Goal: Complete application form

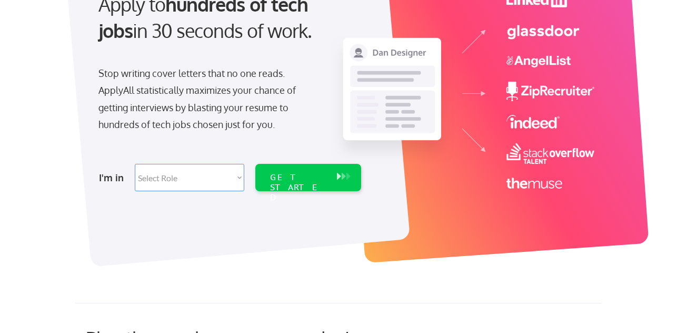
scroll to position [132, 0]
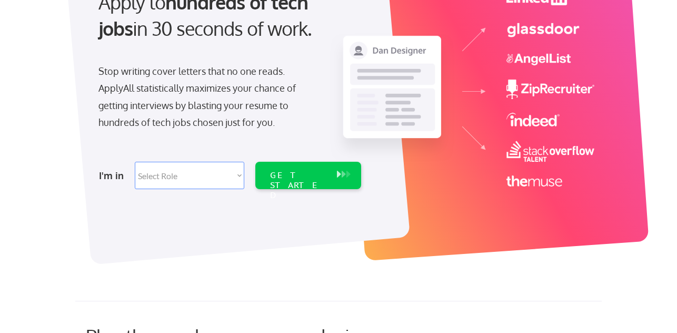
click at [232, 168] on select "Select Role Software Engineering Product Management Customer Success Sales UI/U…" at bounding box center [189, 175] width 109 height 27
select select ""sales0""
click at [340, 176] on button at bounding box center [343, 174] width 11 height 12
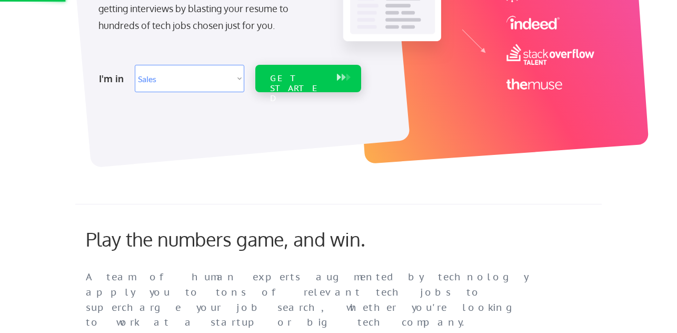
scroll to position [269, 0]
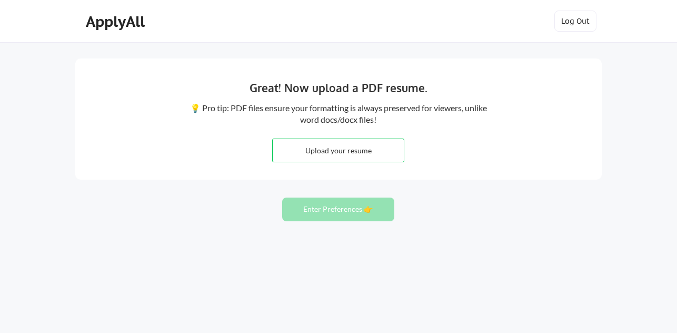
click at [366, 151] on input "file" at bounding box center [338, 150] width 131 height 23
type input "C:\fakepath\MichaelJohnson_Resume_September '25.pdf"
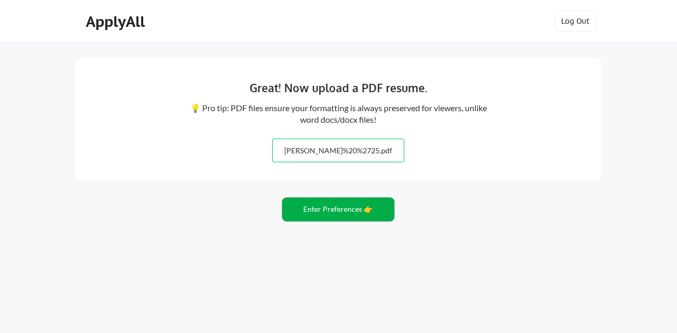
click at [354, 208] on button "Enter Preferences 👉" at bounding box center [338, 209] width 112 height 24
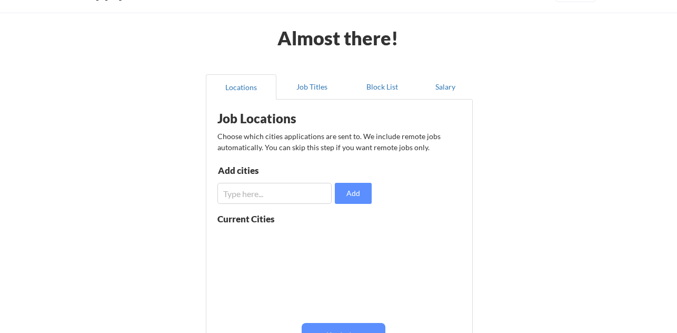
scroll to position [30, 0]
click at [287, 197] on input "input" at bounding box center [274, 192] width 114 height 21
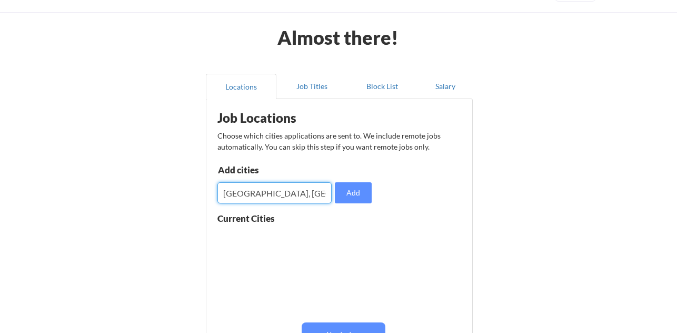
click at [280, 194] on input "input" at bounding box center [274, 192] width 114 height 21
click at [279, 194] on input "input" at bounding box center [274, 192] width 114 height 21
type input "Chicago"
click at [350, 195] on button "Add" at bounding box center [353, 192] width 37 height 21
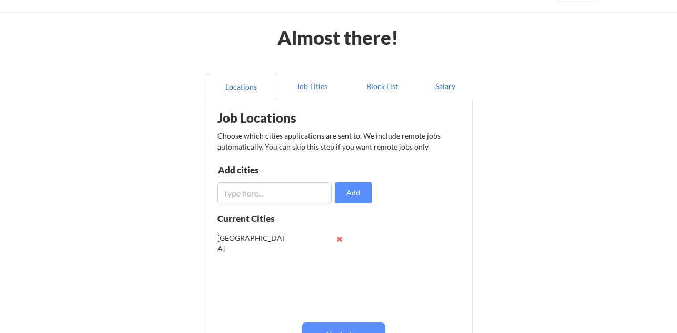
click at [276, 195] on input "input" at bounding box center [274, 192] width 114 height 21
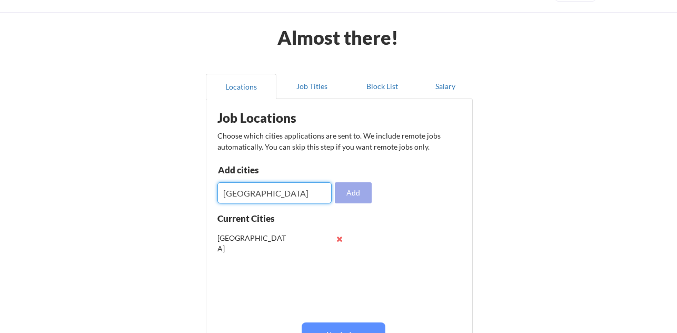
type input "Toronto"
click at [353, 187] on button "Add" at bounding box center [353, 192] width 37 height 21
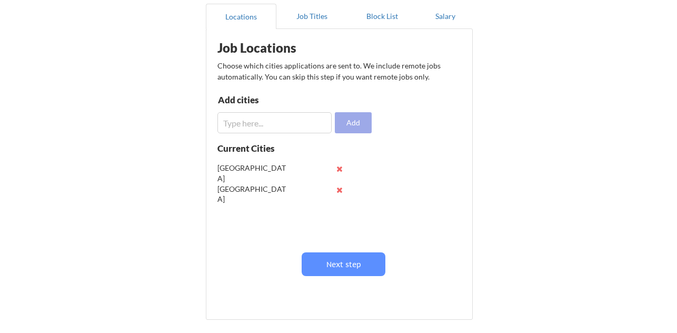
scroll to position [102, 0]
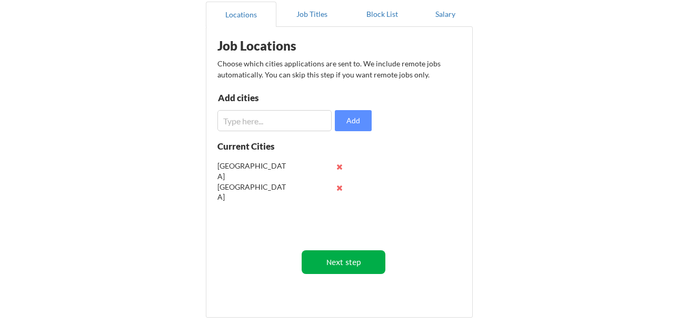
click at [345, 261] on button "Next step" at bounding box center [344, 262] width 84 height 24
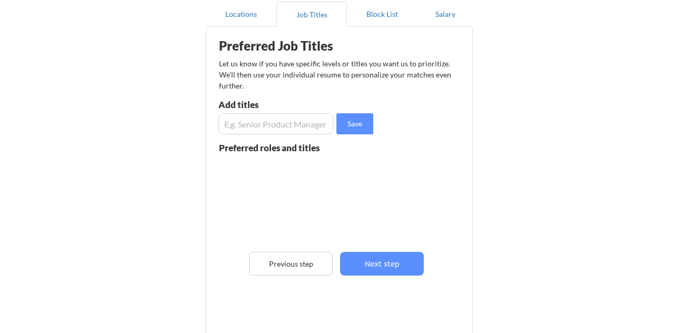
click at [295, 126] on input "input" at bounding box center [275, 123] width 115 height 21
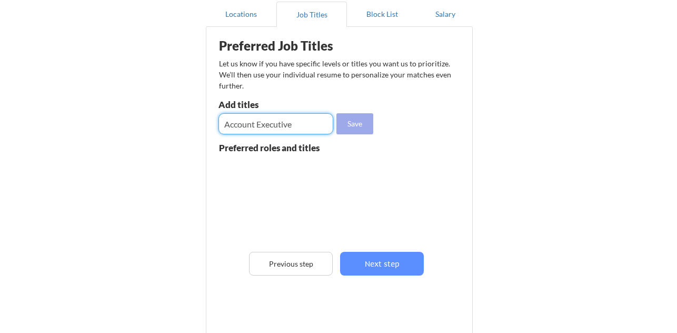
type input "Account Executive"
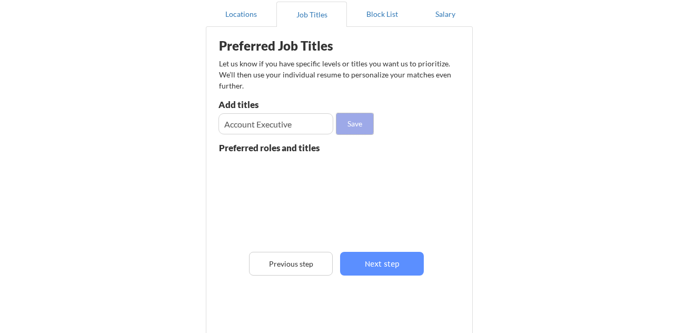
click at [352, 127] on button "Save" at bounding box center [354, 123] width 37 height 21
click at [283, 123] on input "input" at bounding box center [275, 123] width 115 height 21
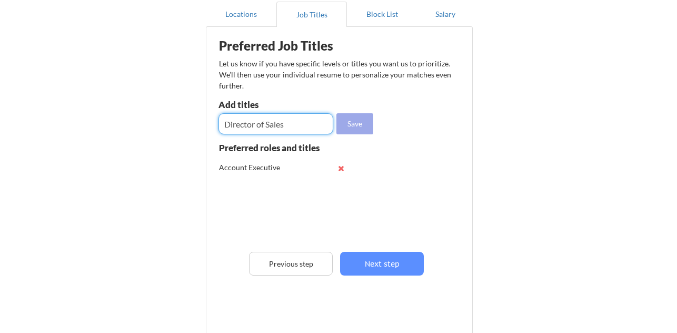
type input "Director of Sales"
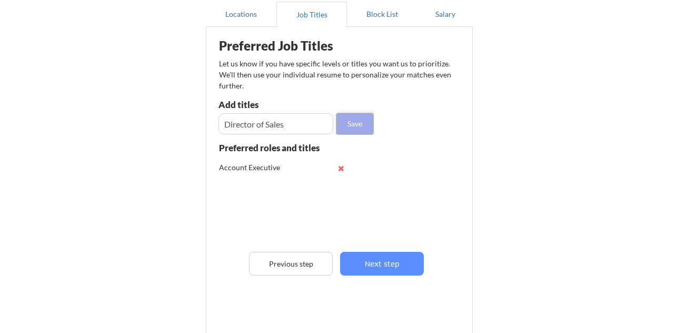
click at [357, 127] on button "Save" at bounding box center [354, 123] width 37 height 21
click at [294, 123] on input "input" at bounding box center [275, 123] width 115 height 21
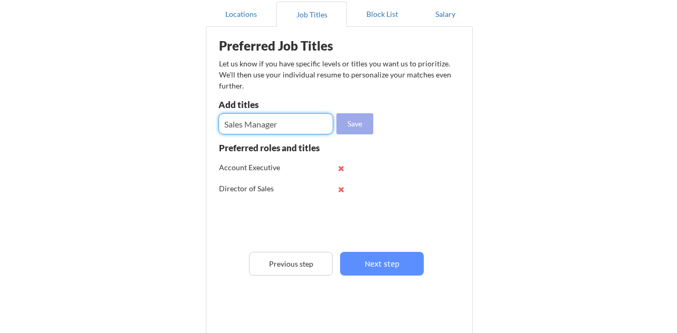
type input "Sales Manager"
click at [353, 124] on button "Save" at bounding box center [354, 123] width 37 height 21
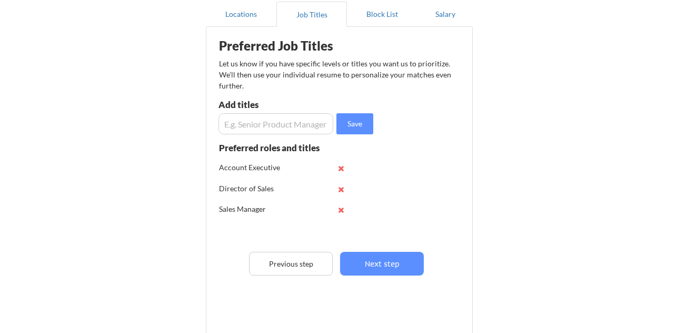
click at [281, 123] on input "input" at bounding box center [275, 123] width 115 height 21
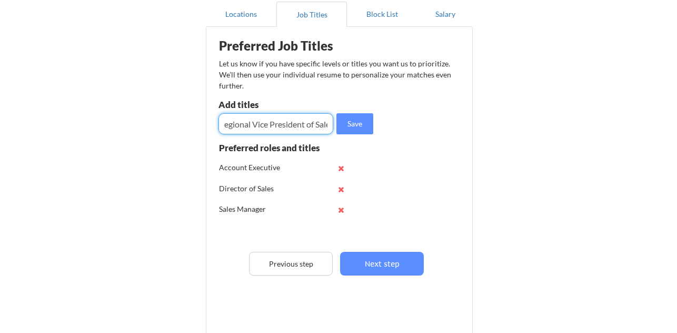
scroll to position [0, 14]
type input "Regional Vice President of Sales"
click at [354, 121] on button "Save" at bounding box center [354, 123] width 37 height 21
click at [304, 118] on input "input" at bounding box center [275, 123] width 115 height 21
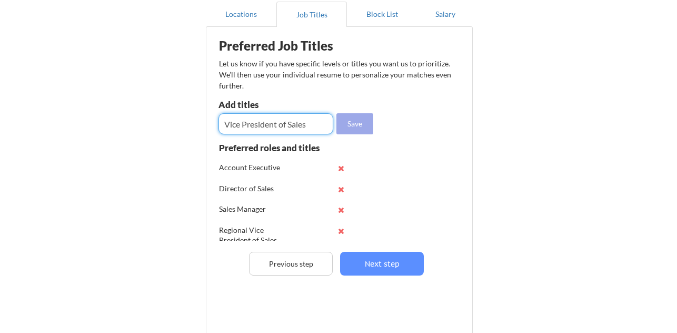
type input "Vice President of Sales"
click at [350, 124] on button "Save" at bounding box center [354, 123] width 37 height 21
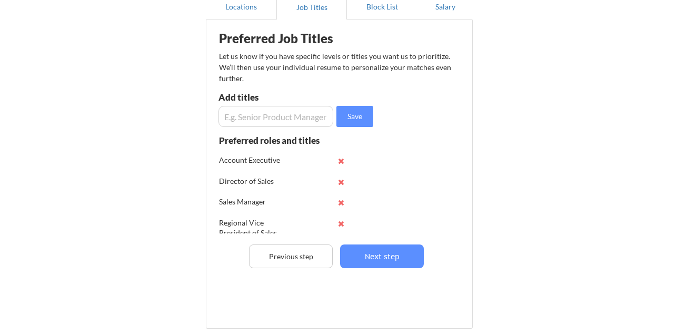
scroll to position [111, 0]
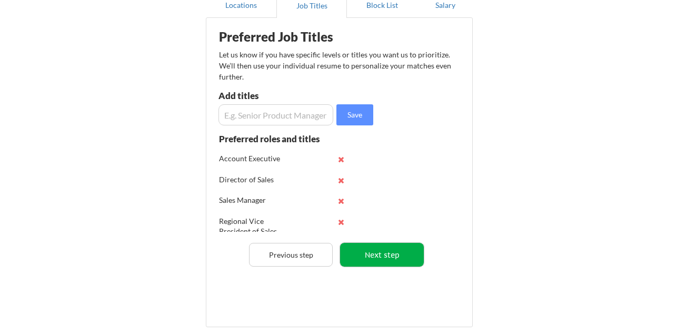
click at [380, 255] on button "Next step" at bounding box center [382, 255] width 84 height 24
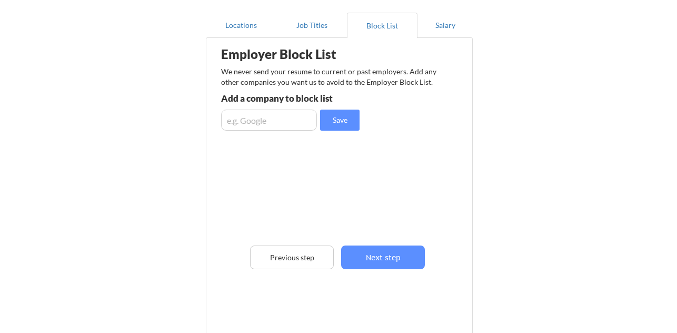
scroll to position [88, 0]
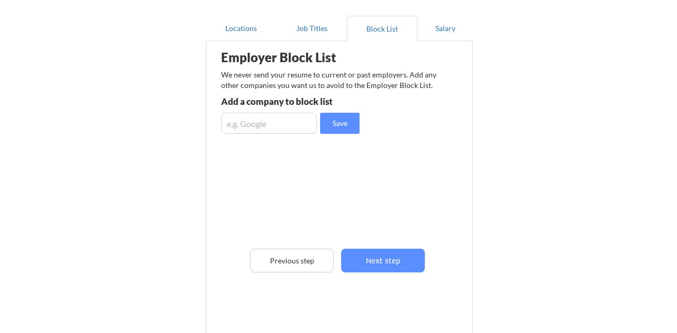
click at [259, 127] on input "input" at bounding box center [269, 123] width 96 height 21
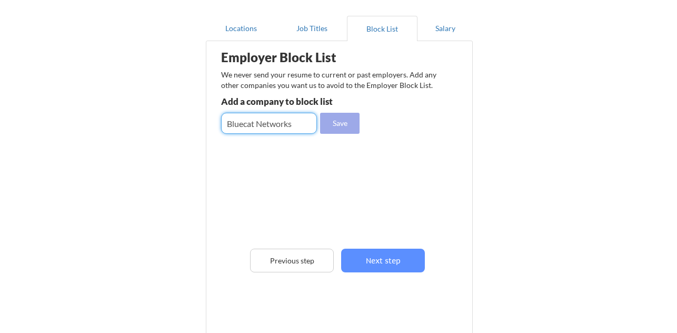
type input "Bluecat Networks"
click at [344, 125] on button "Save" at bounding box center [339, 123] width 39 height 21
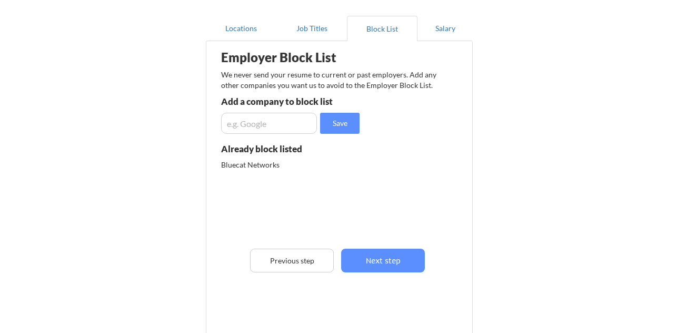
click at [280, 125] on input "input" at bounding box center [269, 123] width 96 height 21
type input "DigiCert"
click at [254, 125] on input "input" at bounding box center [269, 123] width 96 height 21
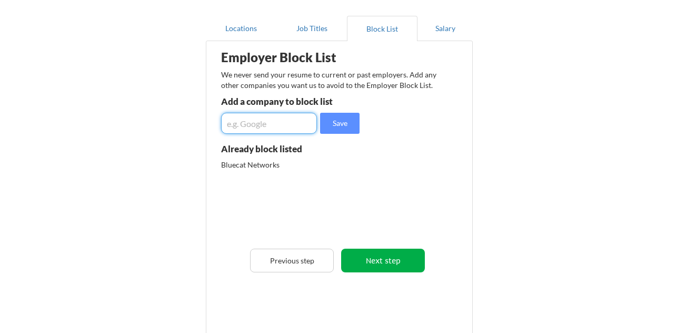
click at [367, 261] on button "Next step" at bounding box center [383, 260] width 84 height 24
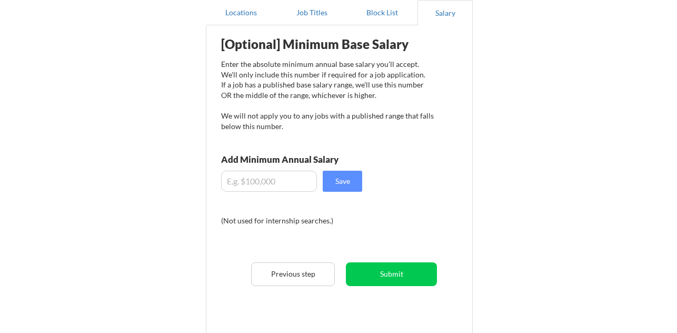
scroll to position [104, 0]
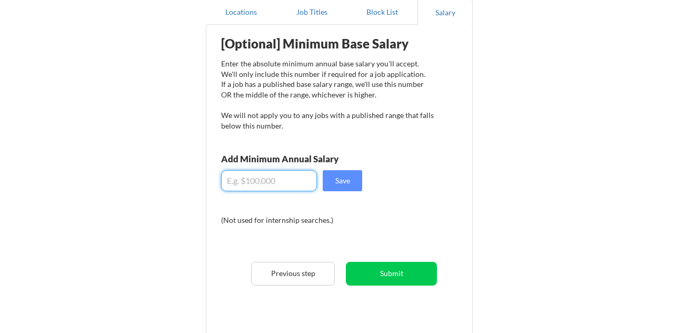
click at [278, 183] on input "input" at bounding box center [269, 180] width 96 height 21
click at [242, 181] on input "input" at bounding box center [269, 180] width 96 height 21
click at [242, 179] on input "input" at bounding box center [269, 180] width 96 height 21
type input "$150,000"
click at [348, 179] on button "Save" at bounding box center [342, 180] width 39 height 21
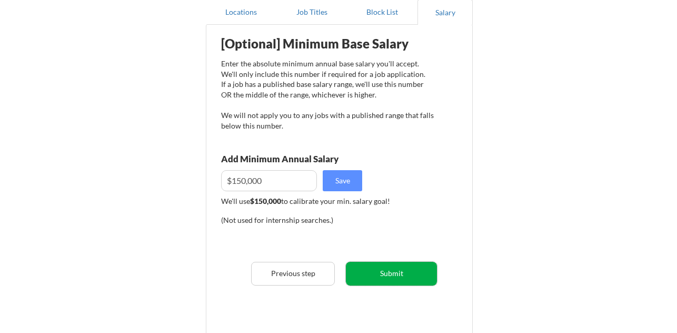
click at [381, 275] on button "Submit" at bounding box center [391, 274] width 91 height 24
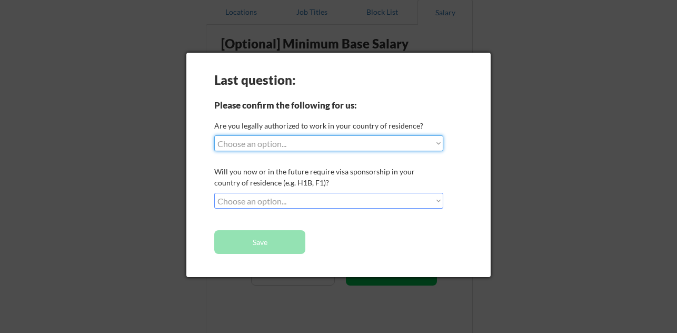
click at [330, 145] on select "Choose an option... Yes, I am a US Citizen Yes, I am a Canadian Citizen Yes, I …" at bounding box center [328, 143] width 229 height 16
select select ""yes__i_am_a_us_citizen""
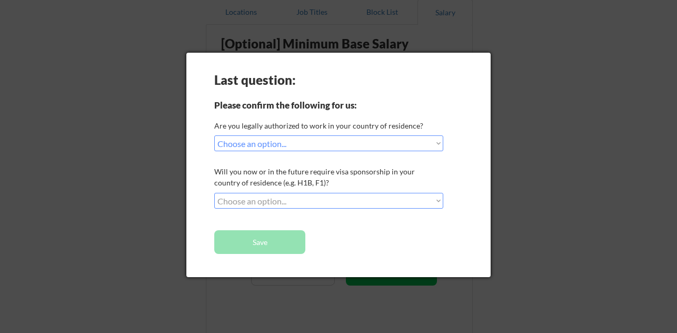
click at [306, 198] on select "Choose an option... No, I will not need sponsorship Yes, I will need sponsorship" at bounding box center [328, 201] width 229 height 16
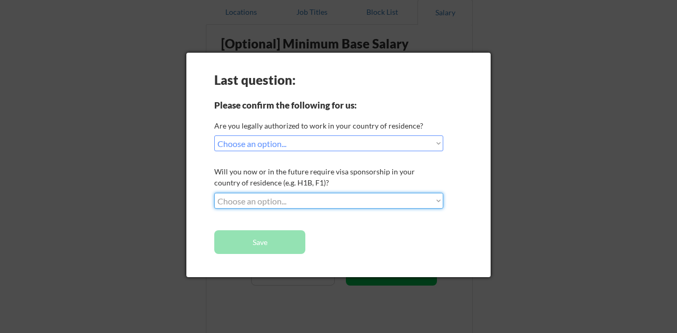
select select ""no__i_will_not_need_sponsorship""
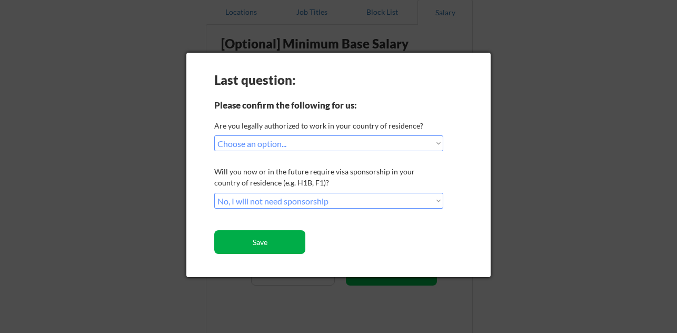
click at [278, 243] on button "Save" at bounding box center [259, 242] width 91 height 24
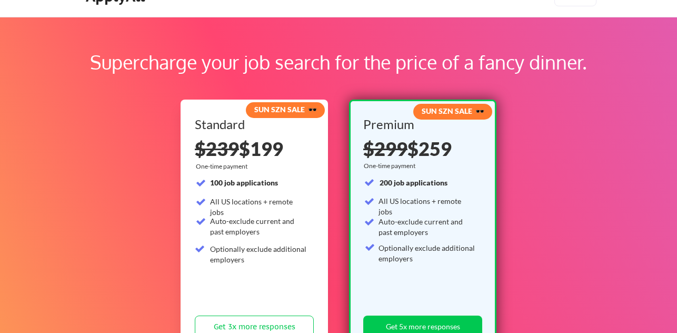
scroll to position [91, 0]
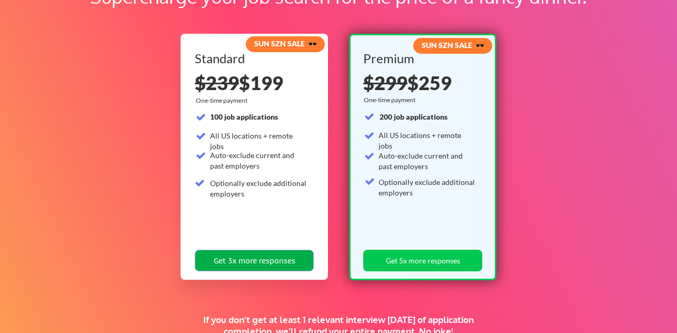
click at [244, 259] on button "Get 3x more responses" at bounding box center [254, 260] width 119 height 22
